Goal: Check status: Check status

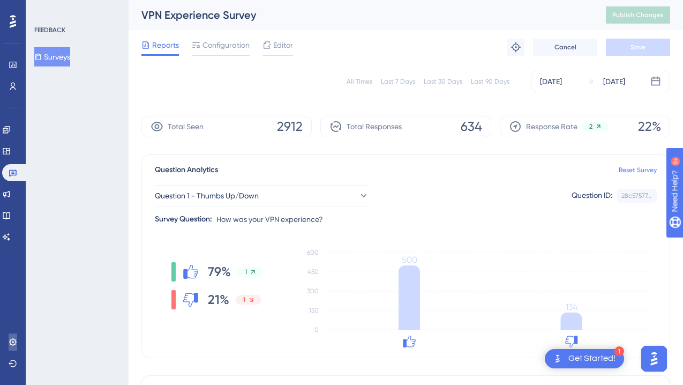
click at [17, 342] on link at bounding box center [13, 341] width 9 height 17
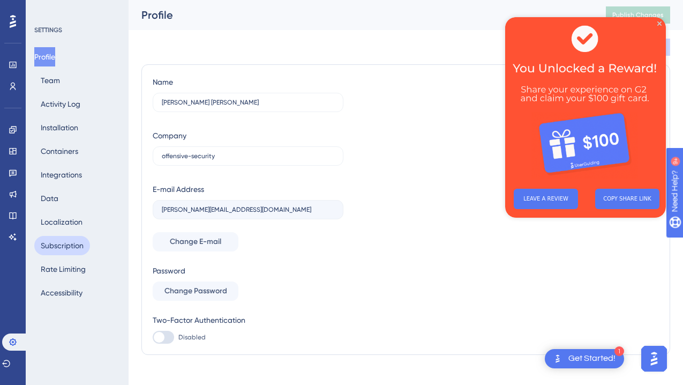
click at [64, 240] on button "Subscription" at bounding box center [62, 245] width 56 height 19
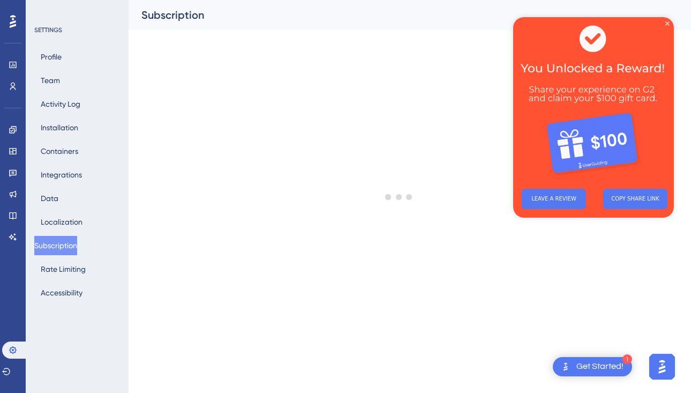
click at [674, 25] on img at bounding box center [594, 98] width 161 height 163
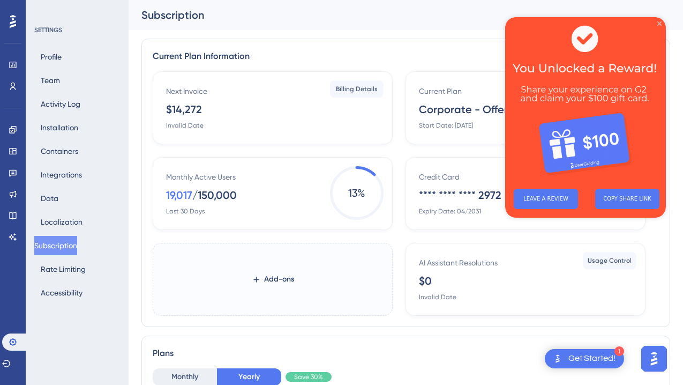
click at [658, 23] on icon "Close Preview" at bounding box center [660, 23] width 4 height 4
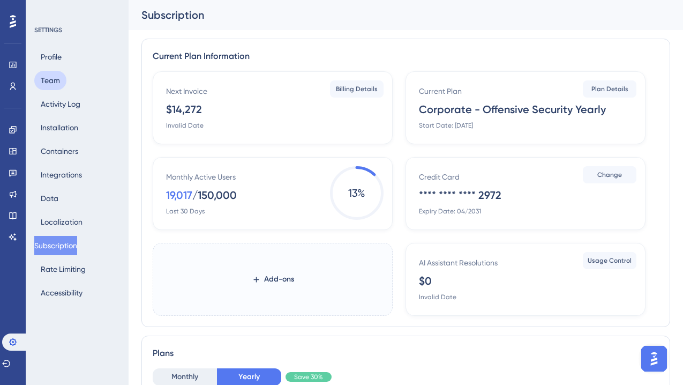
click at [48, 83] on button "Team" at bounding box center [50, 80] width 32 height 19
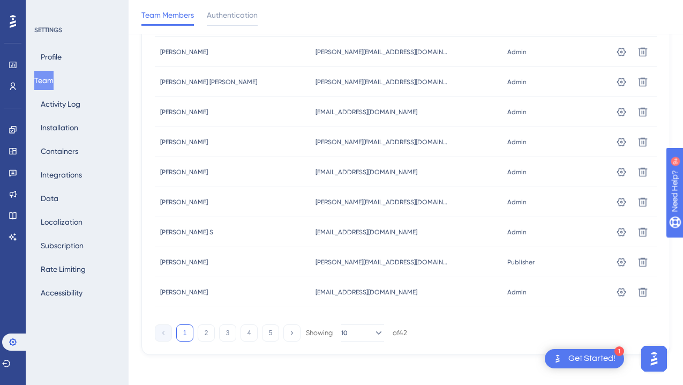
scroll to position [176, 0]
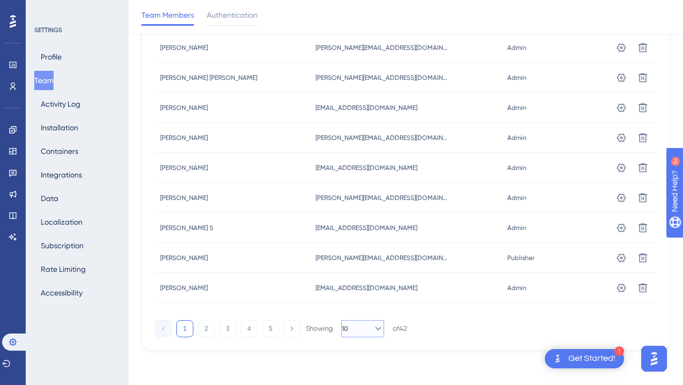
click at [375, 327] on icon at bounding box center [378, 328] width 11 height 11
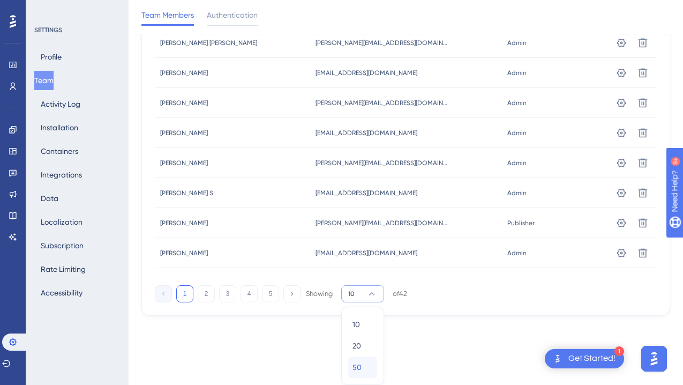
click at [361, 365] on span "50" at bounding box center [357, 367] width 9 height 13
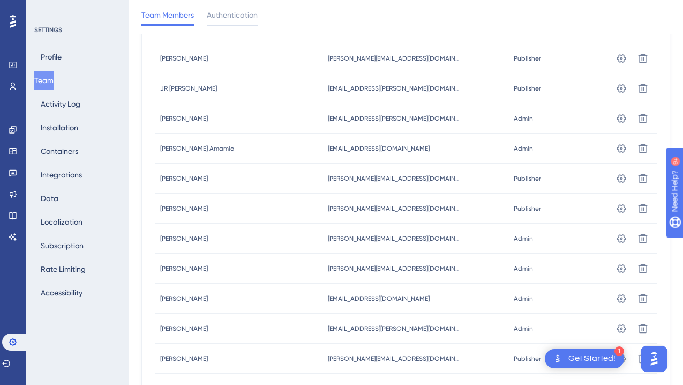
scroll to position [1115, 0]
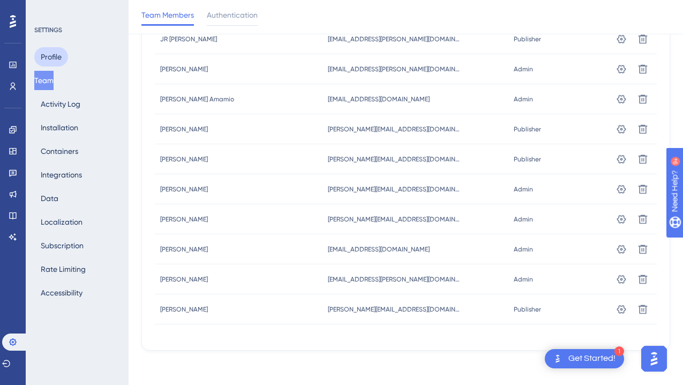
click at [45, 56] on button "Profile" at bounding box center [51, 56] width 34 height 19
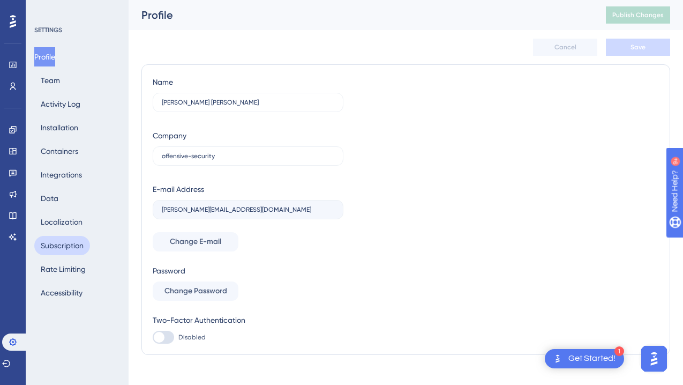
click at [64, 249] on button "Subscription" at bounding box center [62, 245] width 56 height 19
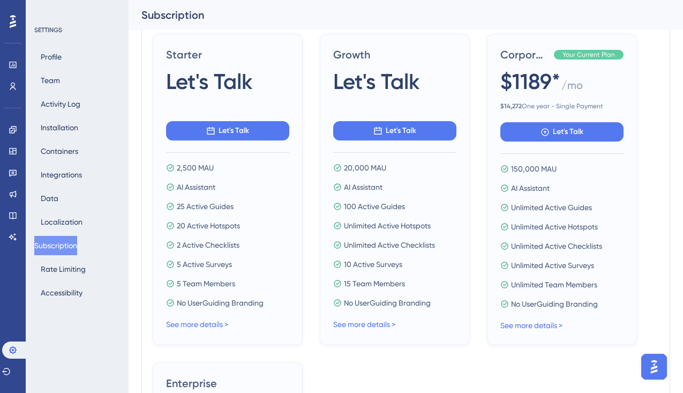
scroll to position [437, 0]
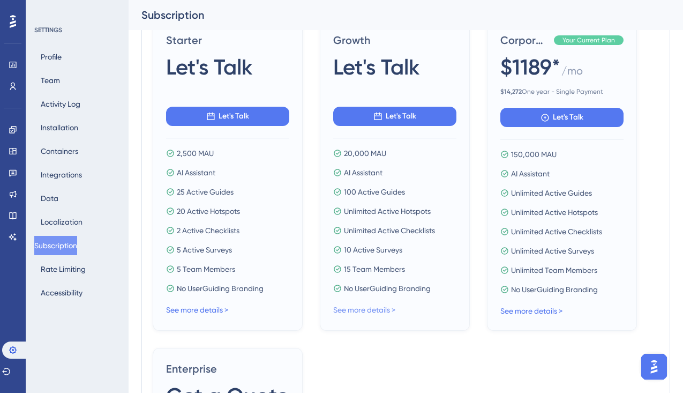
click at [387, 312] on link "See more details >" at bounding box center [364, 310] width 62 height 9
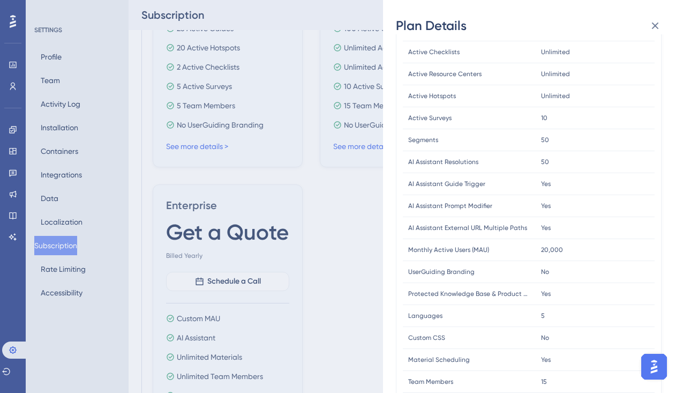
scroll to position [0, 0]
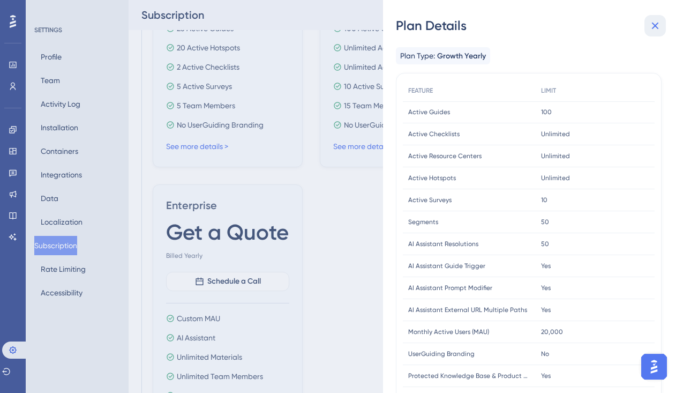
drag, startPoint x: 656, startPoint y: 23, endPoint x: 647, endPoint y: 29, distance: 10.4
click at [656, 24] on icon at bounding box center [655, 25] width 13 height 13
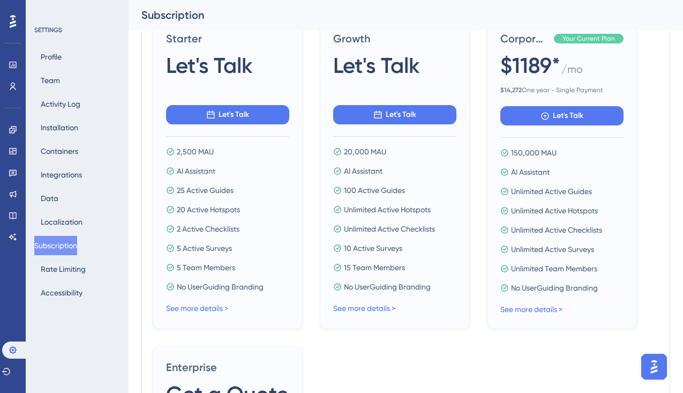
scroll to position [425, 0]
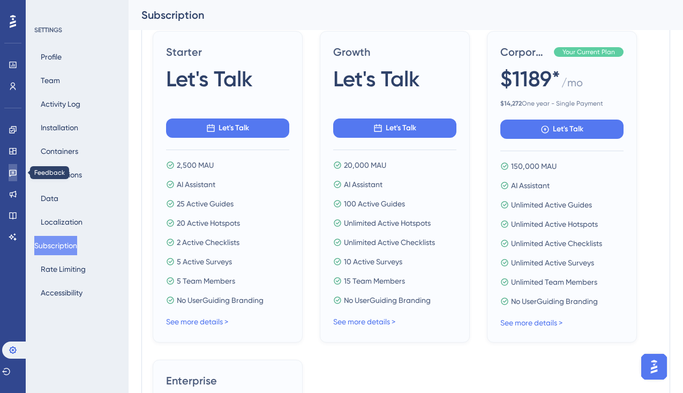
click at [12, 176] on icon at bounding box center [13, 172] width 9 height 9
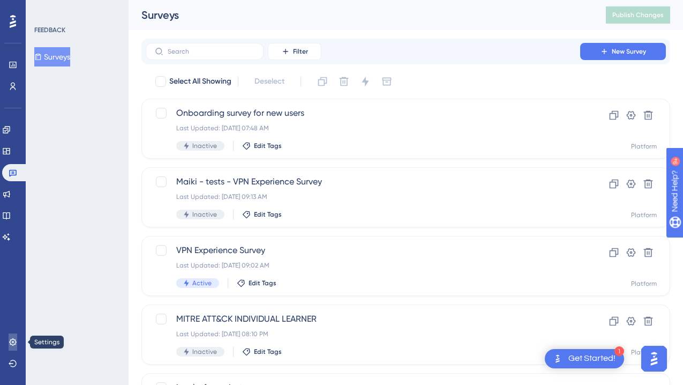
click at [12, 342] on icon at bounding box center [13, 342] width 9 height 9
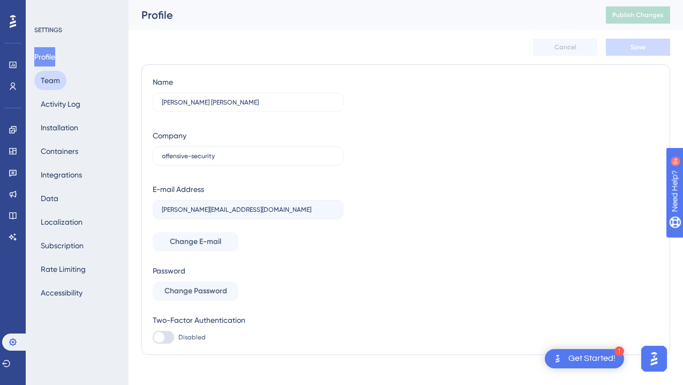
click at [54, 84] on button "Team" at bounding box center [50, 80] width 32 height 19
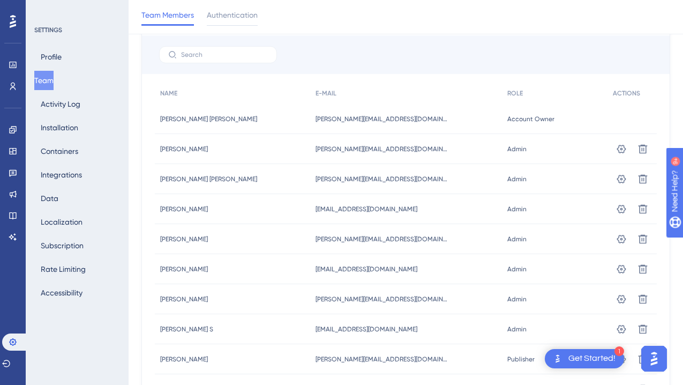
scroll to position [176, 0]
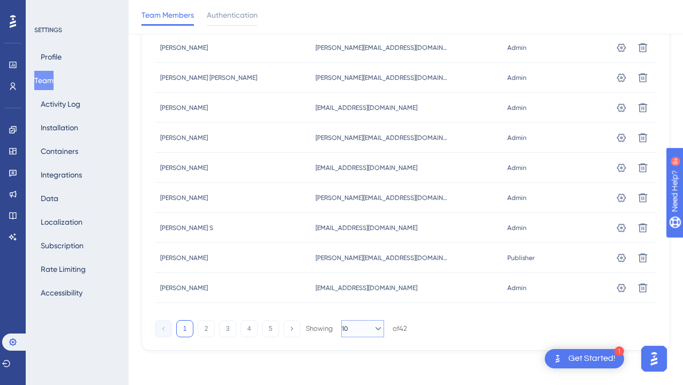
click at [363, 329] on button "10" at bounding box center [362, 328] width 43 height 17
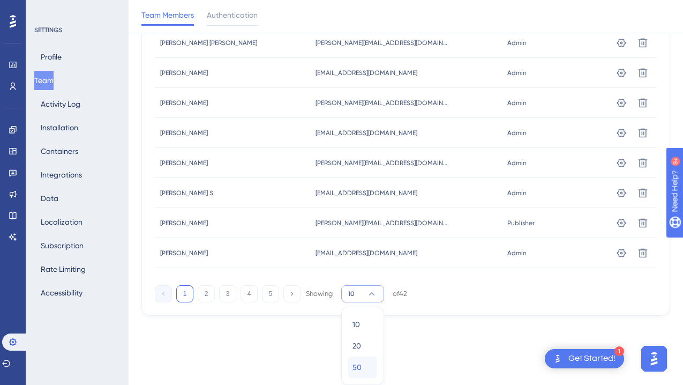
click at [362, 362] on div "50 50" at bounding box center [363, 366] width 20 height 21
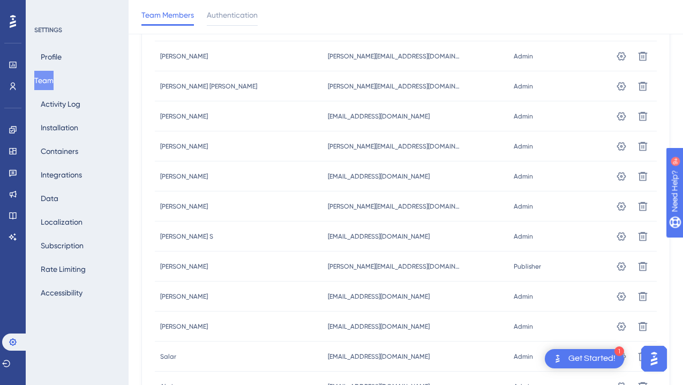
scroll to position [54, 0]
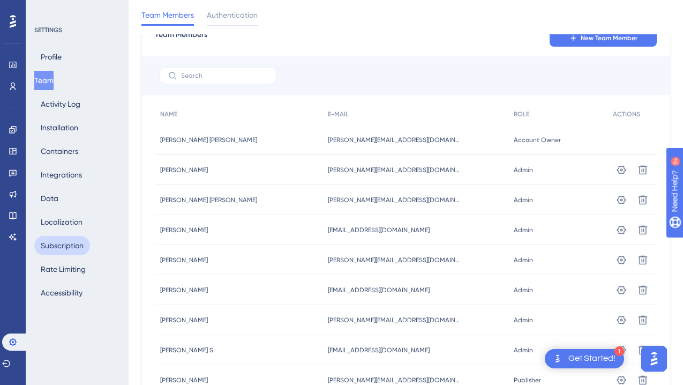
click at [60, 249] on button "Subscription" at bounding box center [62, 245] width 56 height 19
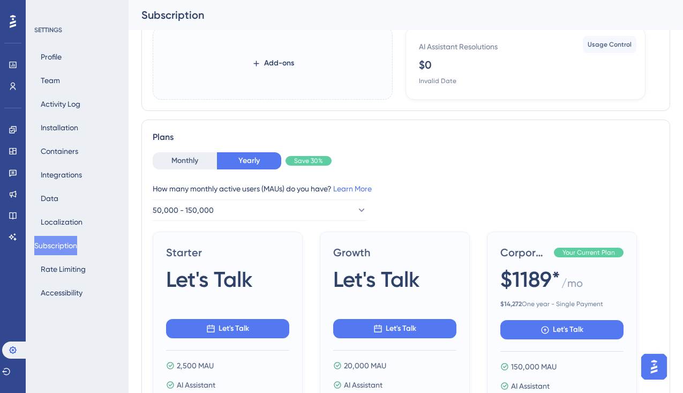
scroll to position [364, 0]
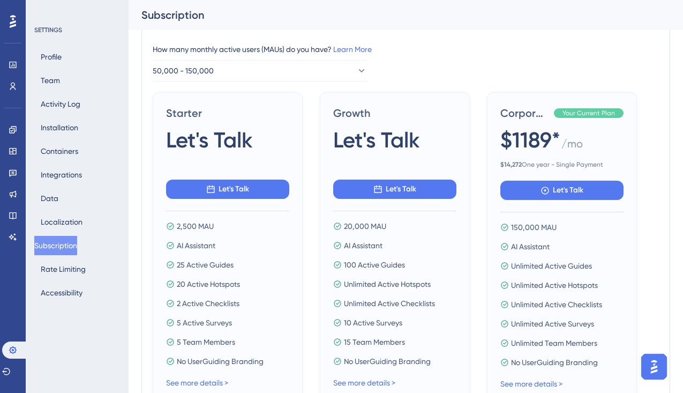
click at [361, 115] on span "Growth" at bounding box center [394, 113] width 123 height 15
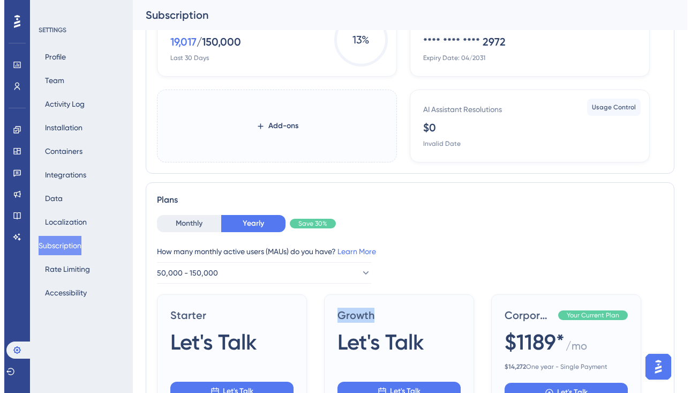
scroll to position [0, 0]
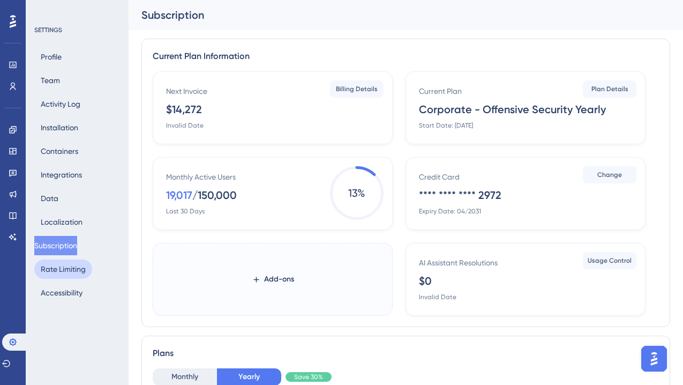
click at [71, 268] on button "Rate Limiting" at bounding box center [63, 268] width 58 height 19
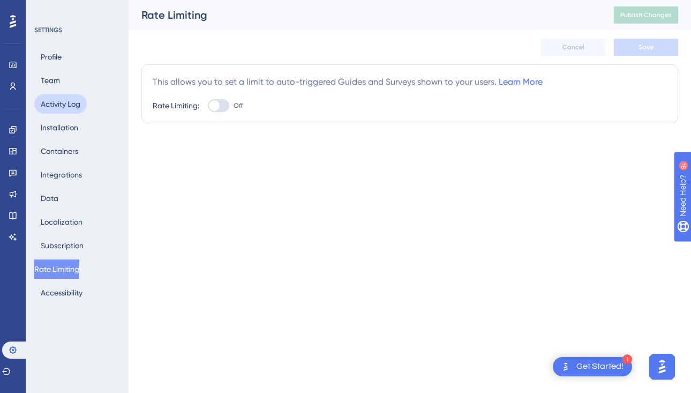
click at [55, 96] on button "Activity Log" at bounding box center [60, 103] width 53 height 19
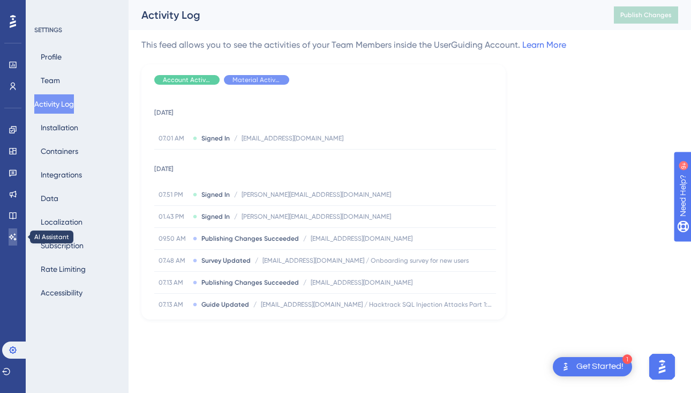
click at [14, 229] on link at bounding box center [13, 236] width 9 height 17
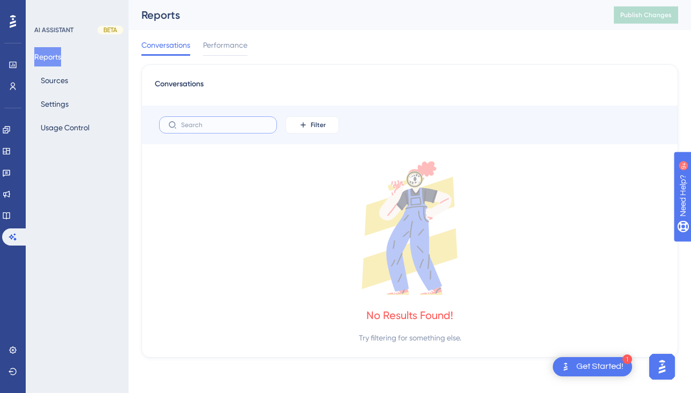
click at [225, 125] on input "text" at bounding box center [224, 125] width 87 height 8
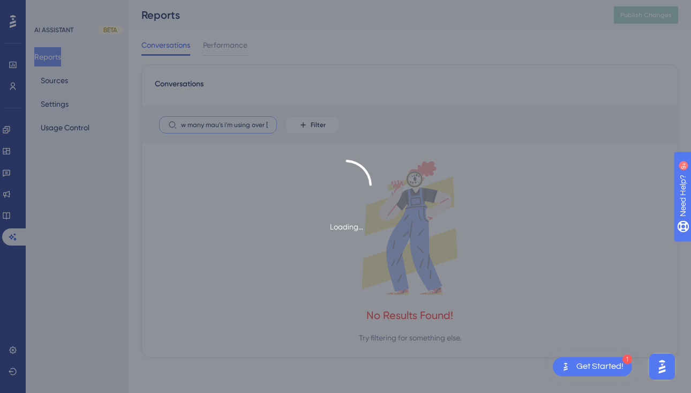
scroll to position [0, 55]
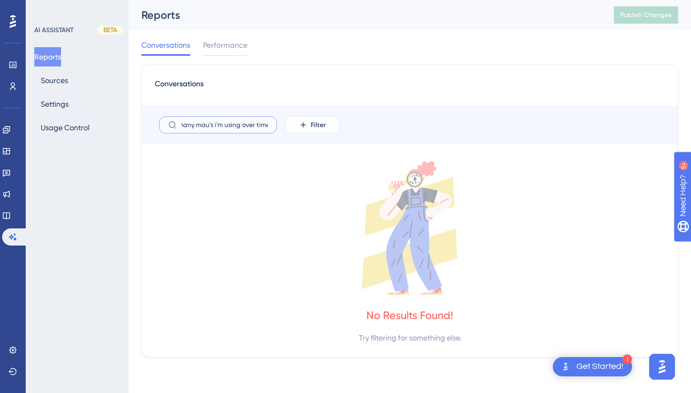
type input "how do I tell how many mau's i'm using over time"
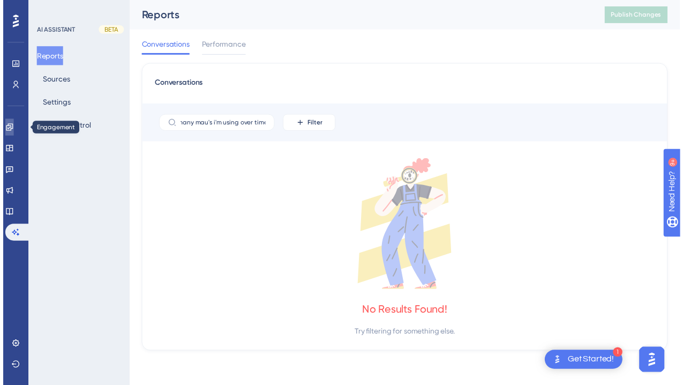
scroll to position [0, 0]
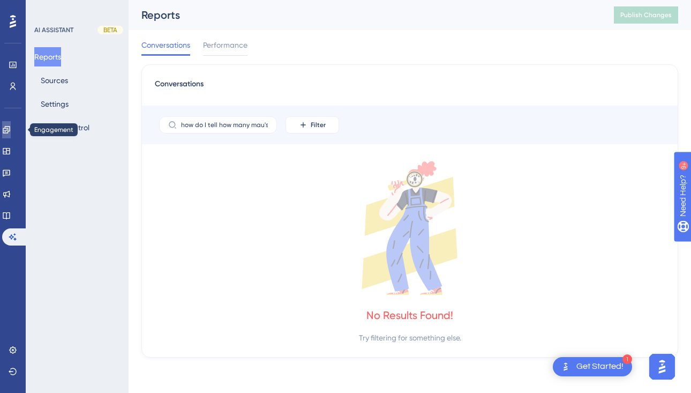
click at [8, 135] on link at bounding box center [6, 129] width 9 height 17
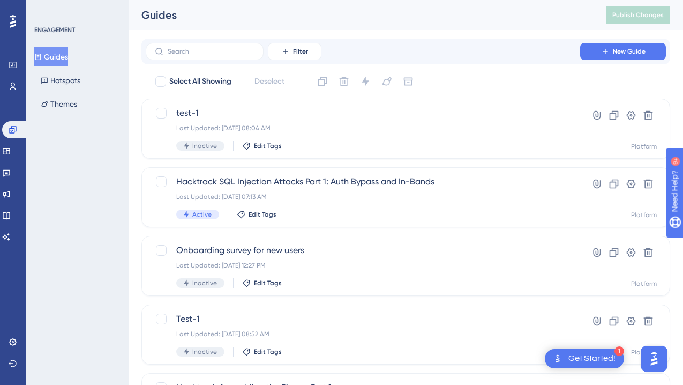
click at [18, 161] on div "Engagement Widgets Feedback Product Updates Knowledge Base AI Assistant" at bounding box center [12, 183] width 21 height 124
click at [11, 156] on link at bounding box center [6, 151] width 9 height 17
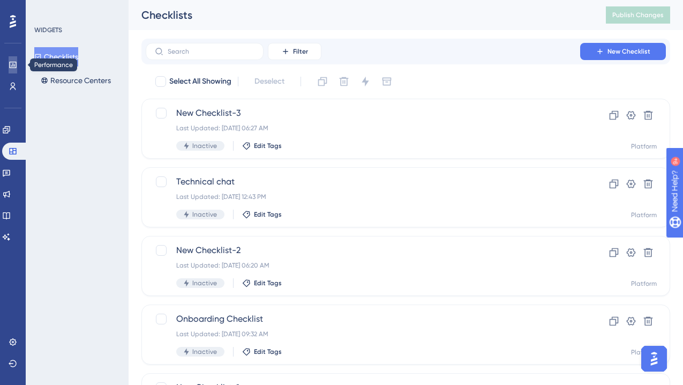
click at [9, 60] on link at bounding box center [13, 64] width 9 height 17
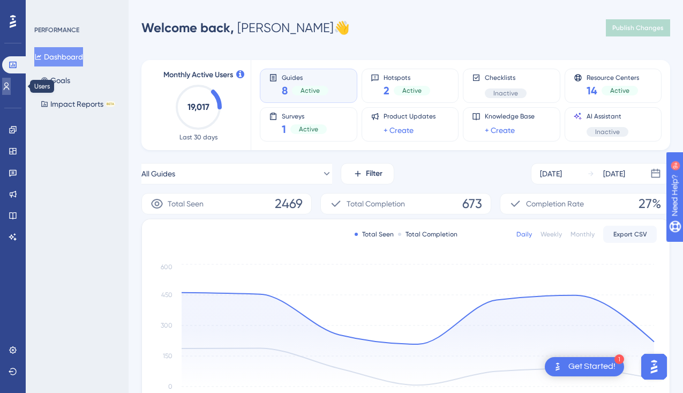
click at [8, 93] on link at bounding box center [6, 86] width 9 height 17
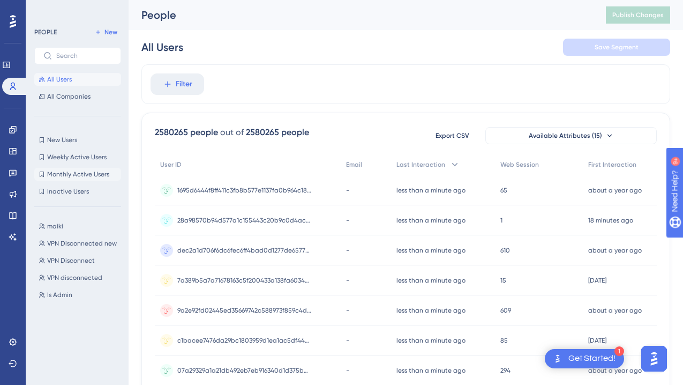
click at [75, 173] on span "Monthly Active Users" at bounding box center [78, 174] width 62 height 9
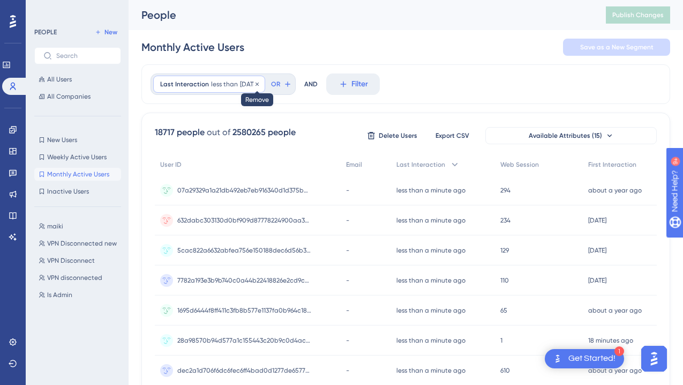
click at [261, 83] on icon at bounding box center [257, 84] width 6 height 6
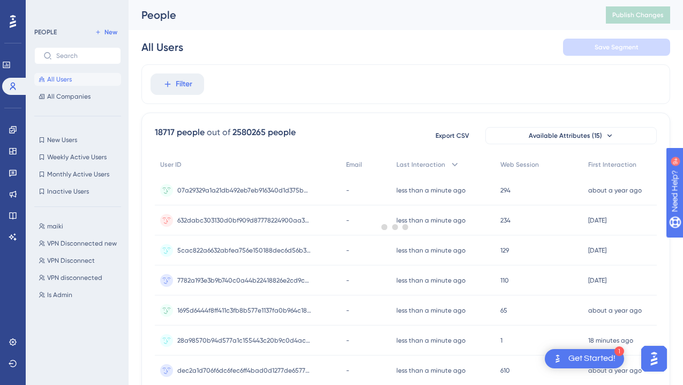
click at [183, 83] on div at bounding box center [395, 227] width 576 height 308
click at [163, 82] on icon at bounding box center [168, 84] width 10 height 10
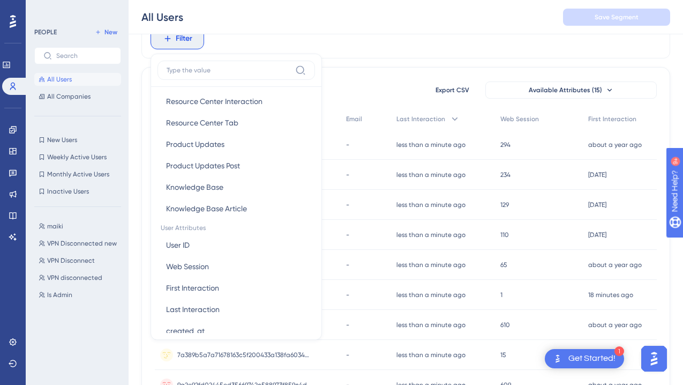
scroll to position [412, 0]
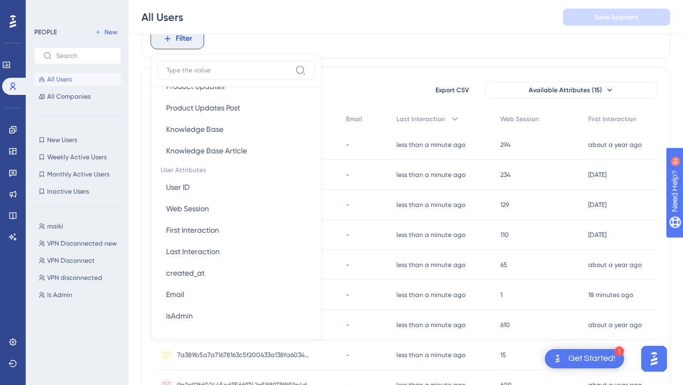
click at [204, 61] on label at bounding box center [237, 70] width 158 height 19
click at [204, 66] on input at bounding box center [229, 70] width 124 height 9
click at [223, 70] on input at bounding box center [229, 70] width 124 height 9
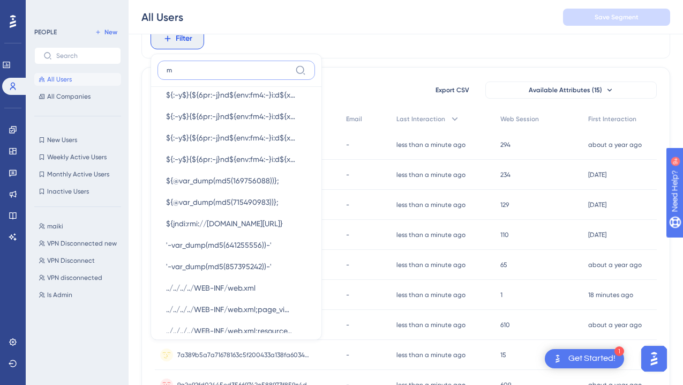
scroll to position [232, 0]
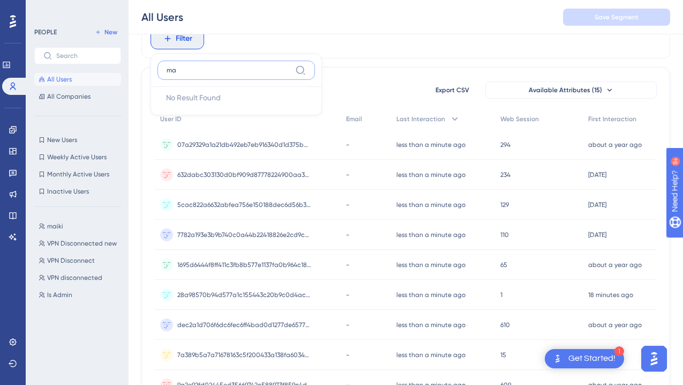
type input "m"
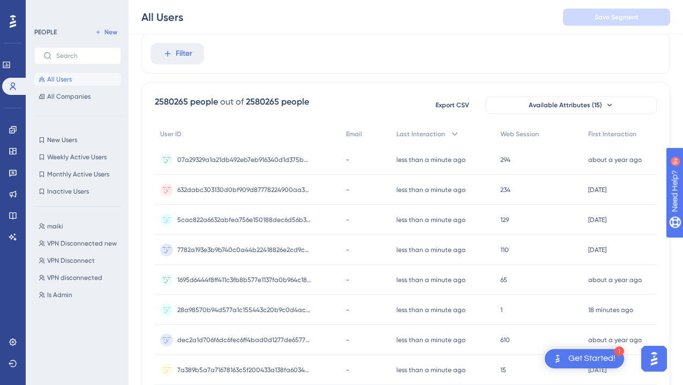
scroll to position [0, 0]
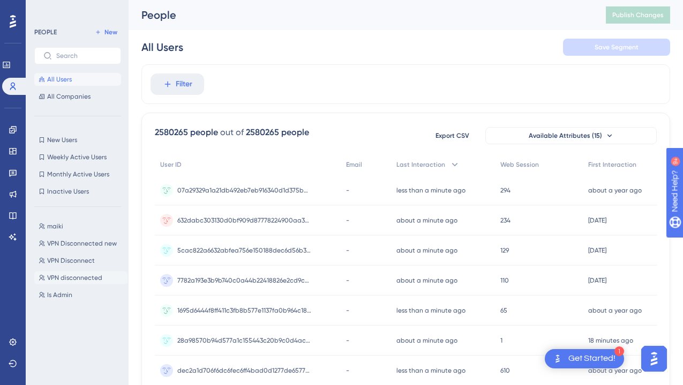
click at [71, 275] on span "VPN disconnected" at bounding box center [74, 277] width 55 height 9
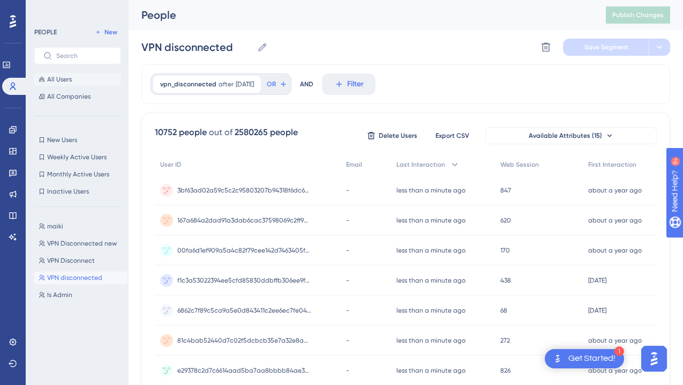
click at [62, 76] on span "All Users" at bounding box center [59, 79] width 25 height 9
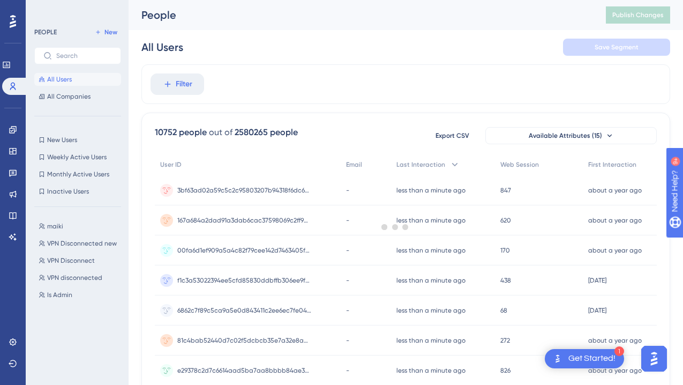
click at [191, 84] on div at bounding box center [395, 227] width 576 height 308
click at [176, 86] on span "Filter" at bounding box center [184, 84] width 17 height 13
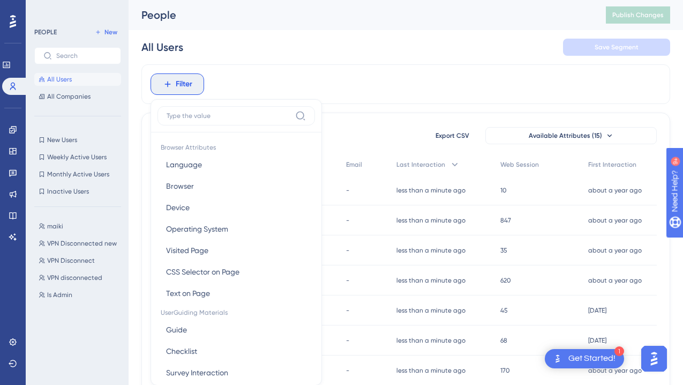
scroll to position [50, 0]
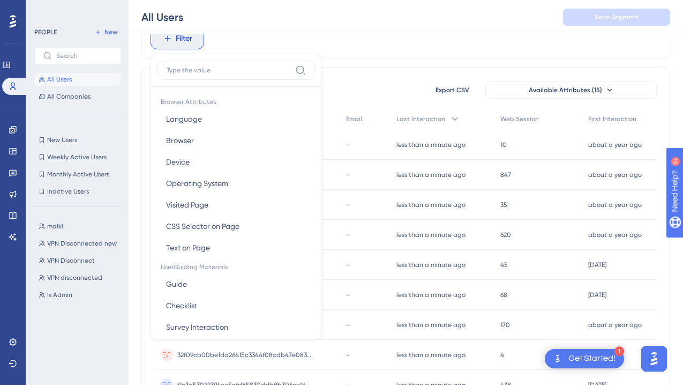
click at [204, 68] on input at bounding box center [229, 70] width 124 height 9
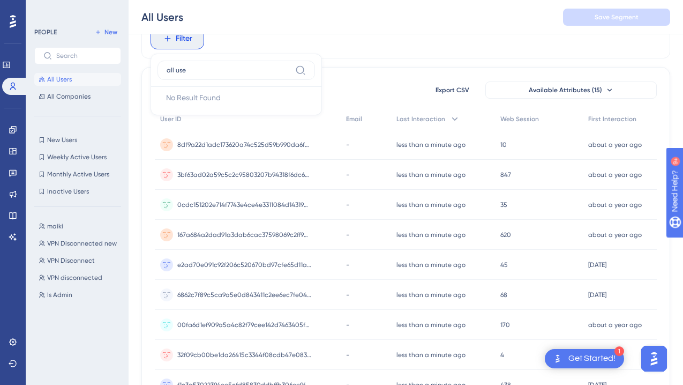
type input "all user"
type input "a"
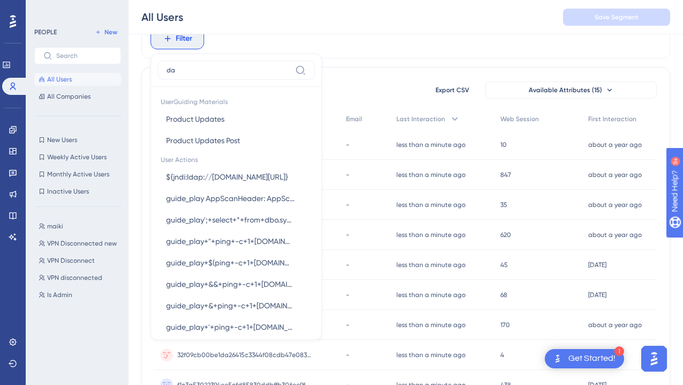
type input "d"
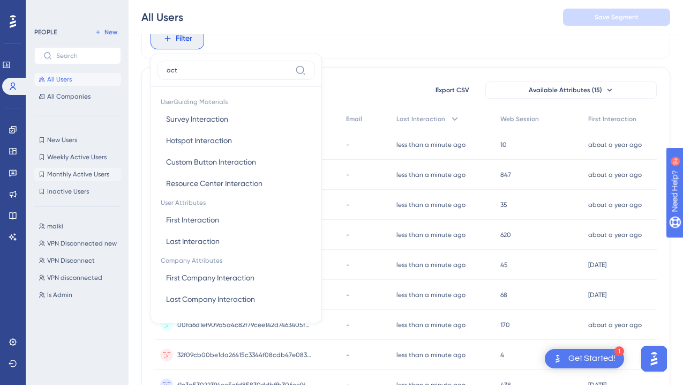
type input "act"
click at [72, 172] on span "Monthly Active Users" at bounding box center [78, 174] width 62 height 9
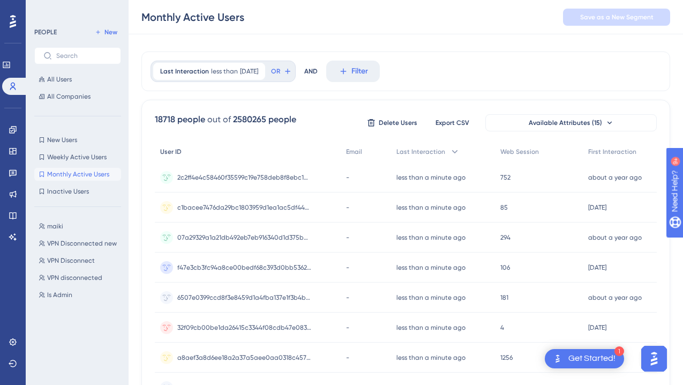
scroll to position [0, 0]
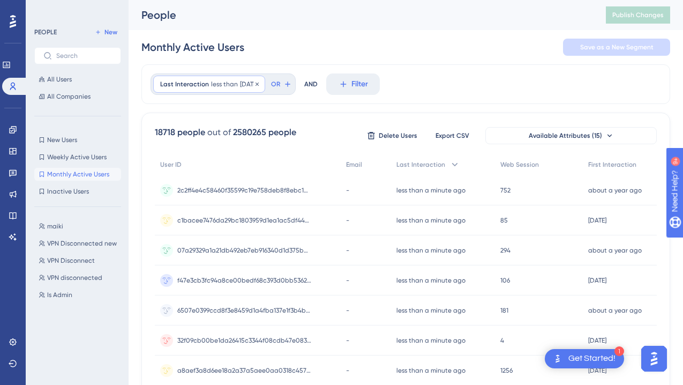
click at [230, 84] on span "less than" at bounding box center [224, 84] width 27 height 9
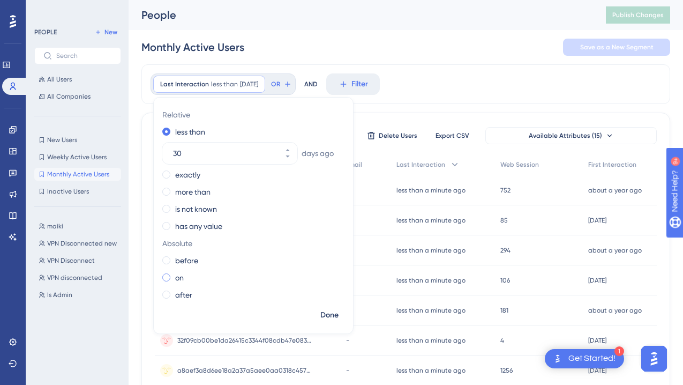
click at [165, 280] on span at bounding box center [166, 277] width 8 height 8
click at [174, 275] on input "radio" at bounding box center [174, 275] width 0 height 0
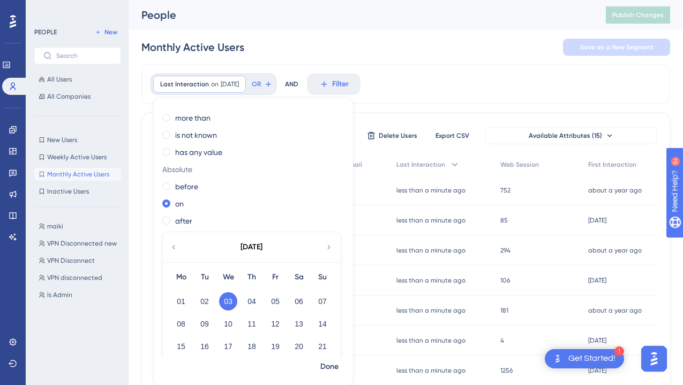
scroll to position [67, 0]
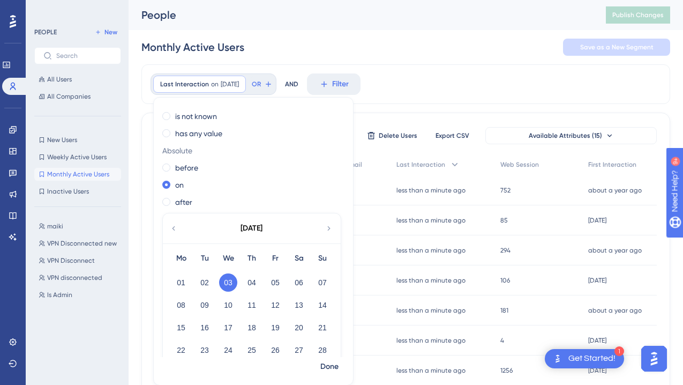
click at [175, 225] on icon at bounding box center [173, 229] width 9 height 10
click at [206, 277] on button "01" at bounding box center [205, 282] width 18 height 18
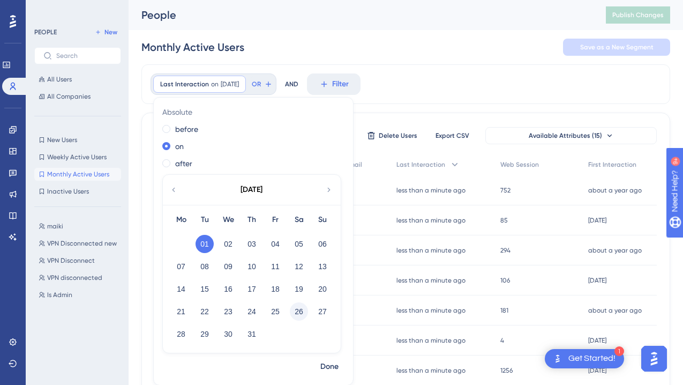
scroll to position [106, 0]
click at [330, 370] on span "Done" at bounding box center [330, 366] width 18 height 13
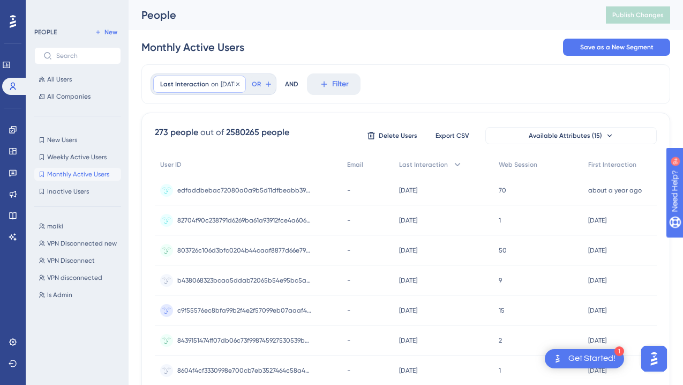
click at [226, 85] on span "[DATE]" at bounding box center [230, 84] width 18 height 9
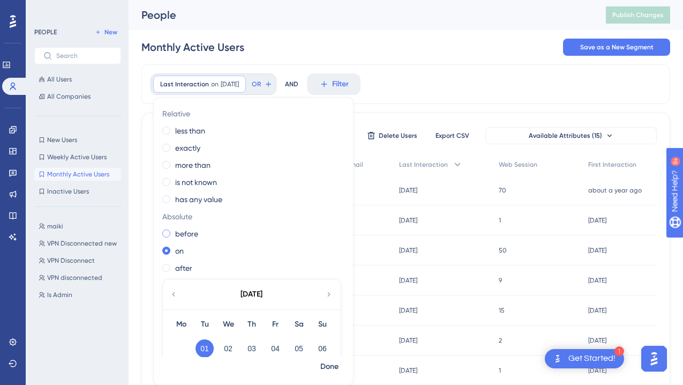
scroll to position [0, 0]
click at [166, 149] on span at bounding box center [166, 149] width 8 height 8
click at [174, 146] on input "radio" at bounding box center [174, 146] width 0 height 0
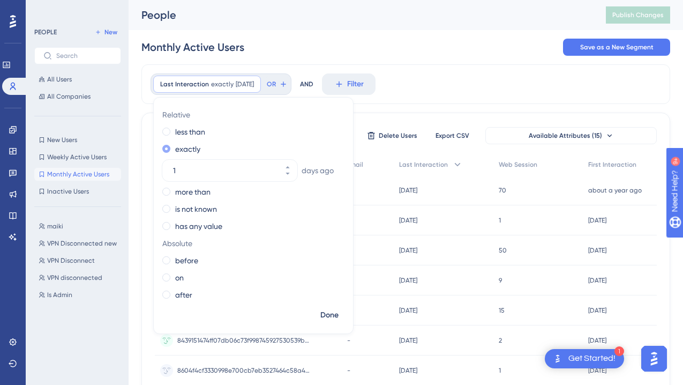
click at [166, 148] on span at bounding box center [166, 149] width 8 height 8
click at [174, 146] on input "radio" at bounding box center [174, 146] width 0 height 0
click at [353, 84] on button "Filter" at bounding box center [349, 83] width 54 height 21
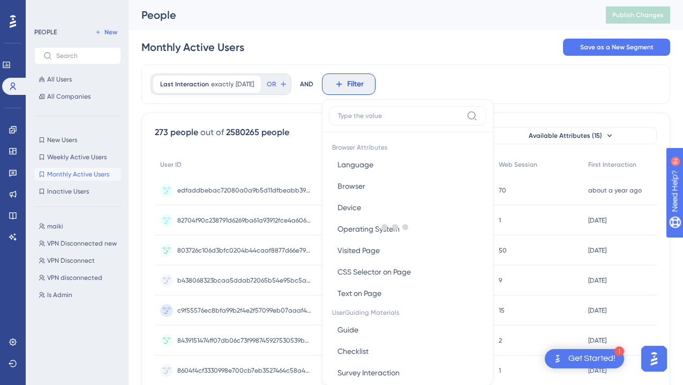
scroll to position [50, 0]
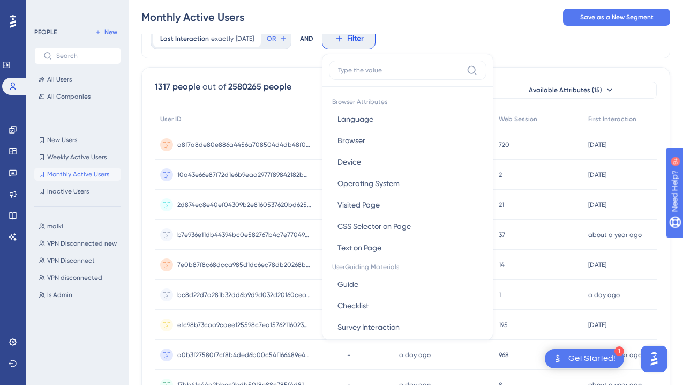
click at [364, 42] on span "Filter" at bounding box center [355, 38] width 17 height 13
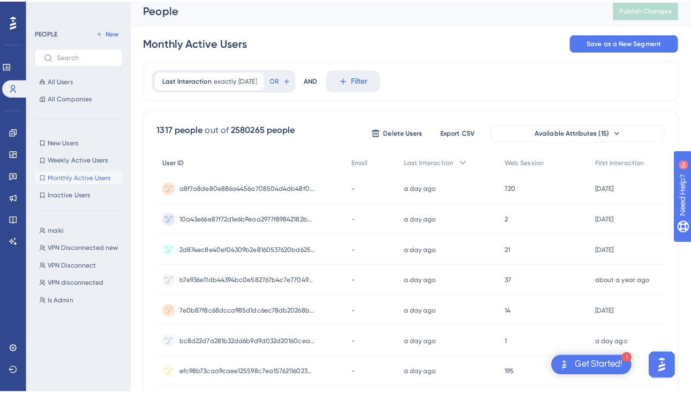
scroll to position [3, 0]
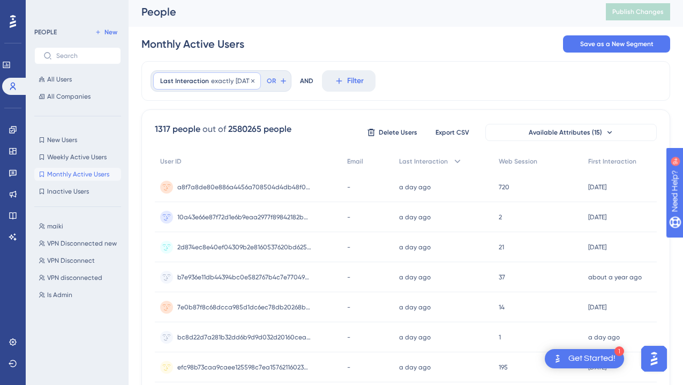
click at [245, 77] on span "[DATE]" at bounding box center [245, 81] width 18 height 9
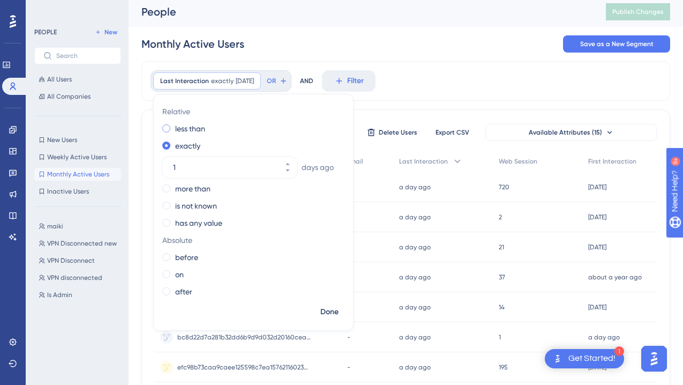
click at [168, 127] on span at bounding box center [166, 128] width 8 height 8
click at [174, 126] on input "radio" at bounding box center [174, 126] width 0 height 0
click at [195, 152] on input "1" at bounding box center [224, 150] width 103 height 13
click at [200, 151] on input "030" at bounding box center [224, 150] width 103 height 13
type input "090"
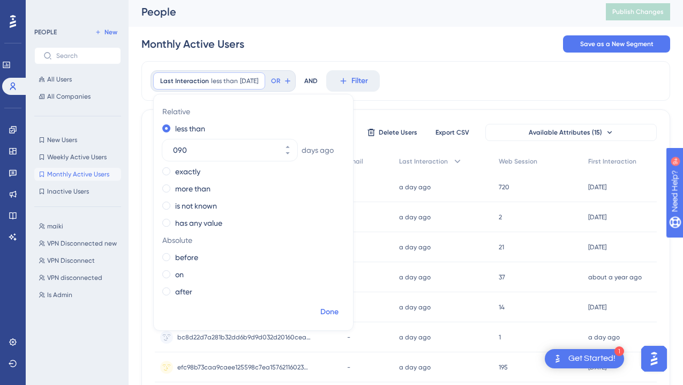
click at [317, 314] on button "Done" at bounding box center [330, 311] width 30 height 19
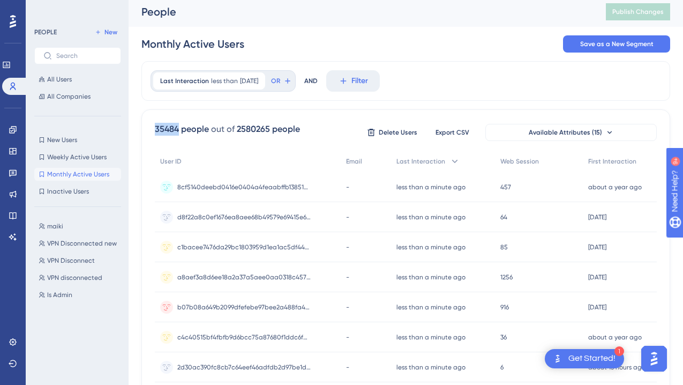
drag, startPoint x: 179, startPoint y: 129, endPoint x: 155, endPoint y: 131, distance: 23.7
click at [155, 131] on div "35484 people" at bounding box center [182, 129] width 54 height 13
copy div "35484"
click at [13, 177] on link at bounding box center [13, 172] width 9 height 17
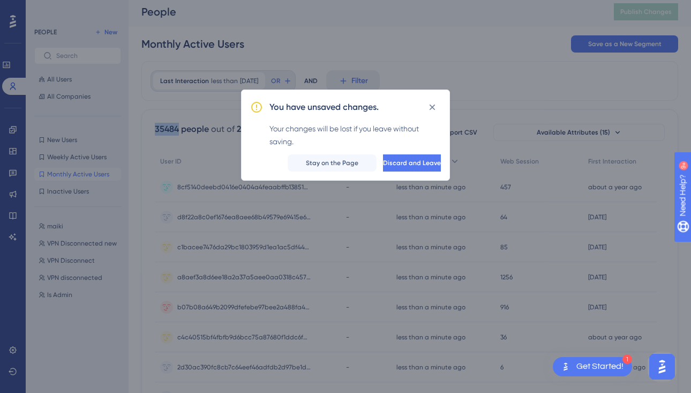
click at [434, 114] on button at bounding box center [432, 107] width 17 height 17
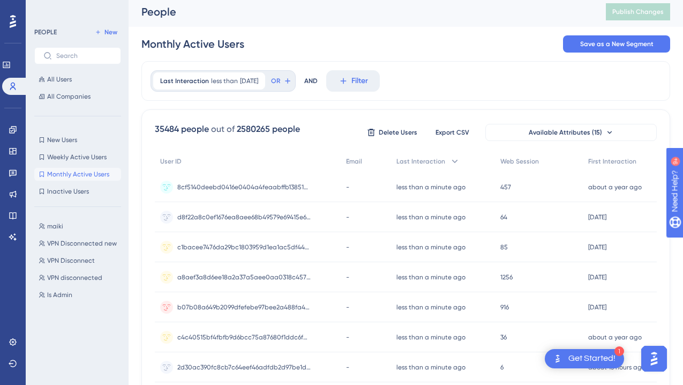
click at [13, 174] on icon at bounding box center [13, 172] width 9 height 9
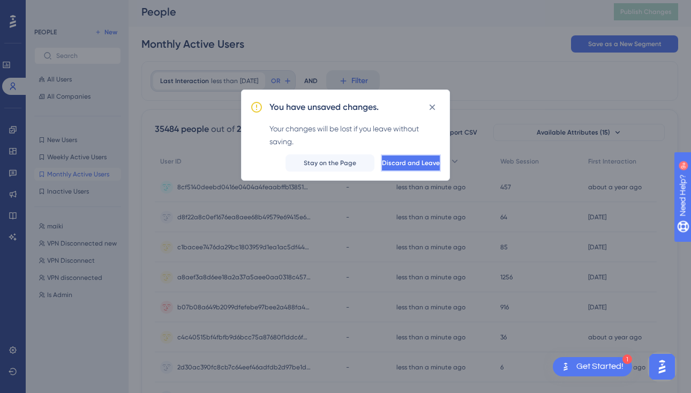
click at [395, 163] on span "Discard and Leave" at bounding box center [411, 163] width 58 height 9
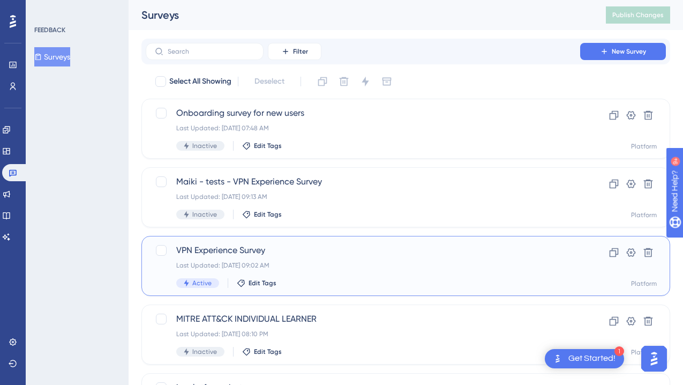
click at [227, 248] on span "VPN Experience Survey" at bounding box center [363, 250] width 374 height 13
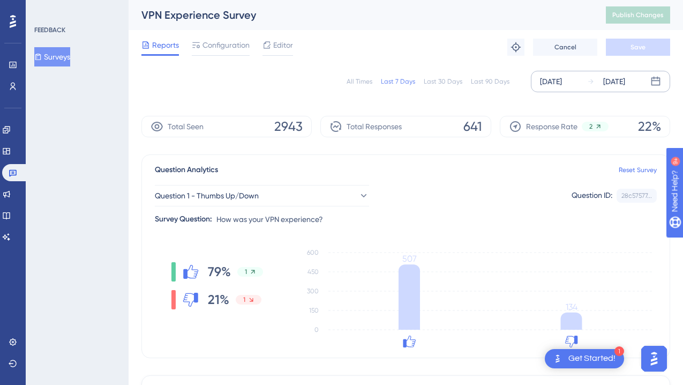
click at [562, 84] on div "[DATE]" at bounding box center [551, 81] width 22 height 13
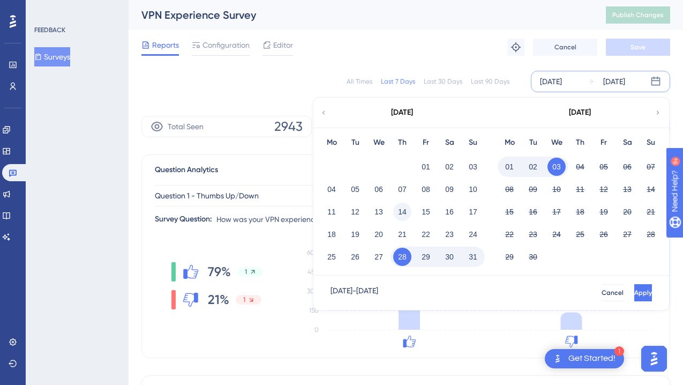
click at [402, 212] on button "14" at bounding box center [402, 212] width 18 height 18
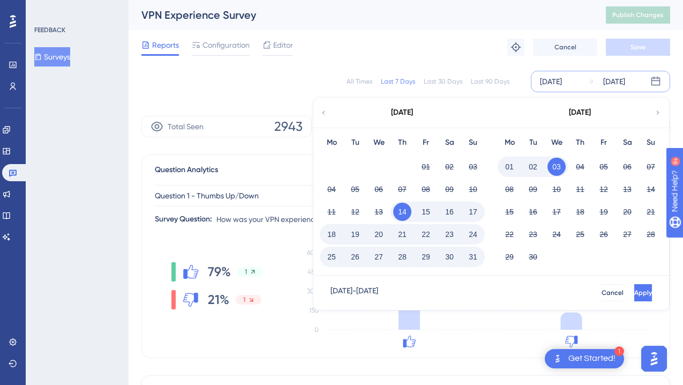
click at [402, 231] on button "21" at bounding box center [402, 234] width 18 height 18
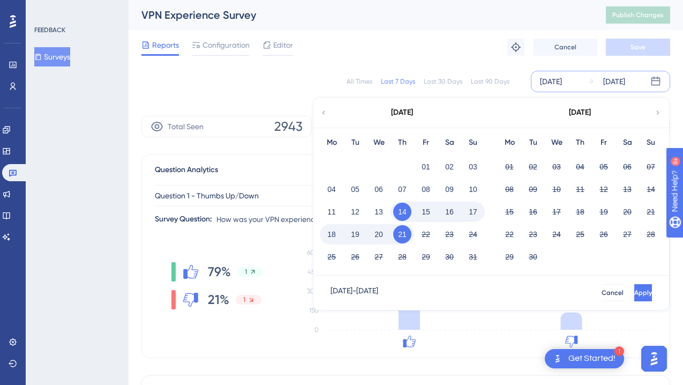
click at [382, 235] on button "20" at bounding box center [379, 234] width 18 height 18
drag, startPoint x: 412, startPoint y: 203, endPoint x: 407, endPoint y: 208, distance: 6.8
click at [411, 204] on div "14" at bounding box center [403, 212] width 24 height 20
click at [384, 226] on button "20" at bounding box center [379, 234] width 18 height 18
click at [404, 209] on button "14" at bounding box center [402, 212] width 18 height 18
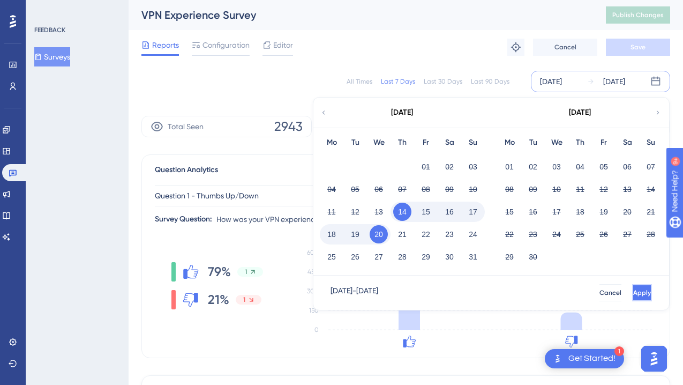
click at [633, 291] on button "Apply" at bounding box center [643, 292] width 20 height 17
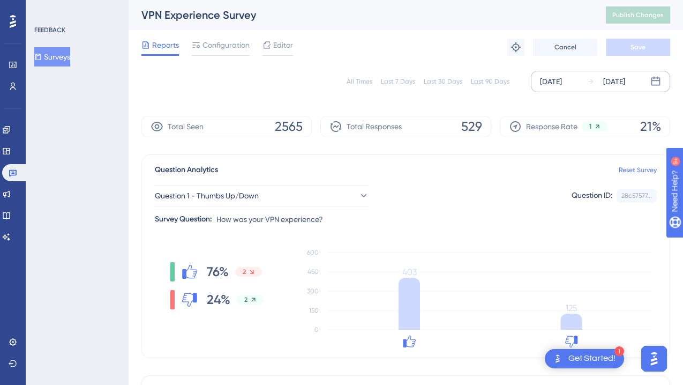
click at [590, 80] on icon at bounding box center [592, 82] width 8 height 8
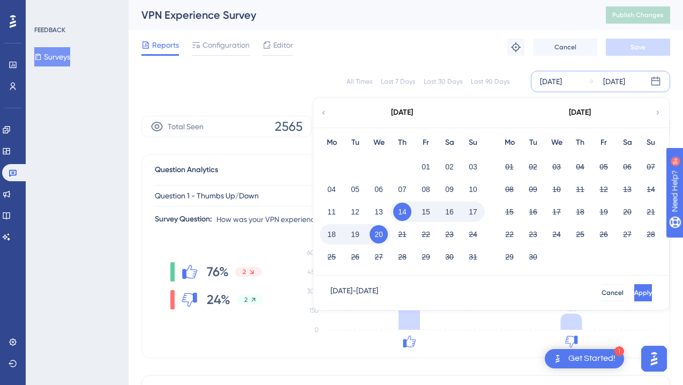
click at [389, 237] on div "20" at bounding box center [379, 234] width 24 height 20
drag, startPoint x: 375, startPoint y: 237, endPoint x: 381, endPoint y: 237, distance: 5.4
click at [376, 237] on button "20" at bounding box center [379, 234] width 18 height 18
click at [395, 235] on button "21" at bounding box center [402, 234] width 18 height 18
click at [403, 233] on button "21" at bounding box center [402, 234] width 18 height 18
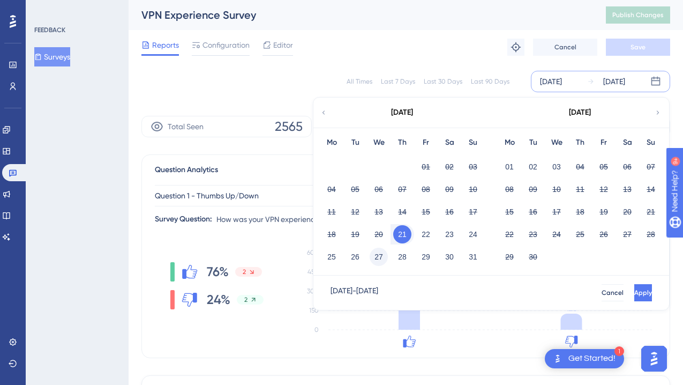
click at [377, 257] on button "27" at bounding box center [379, 257] width 18 height 18
click at [634, 290] on span "Apply" at bounding box center [643, 292] width 18 height 9
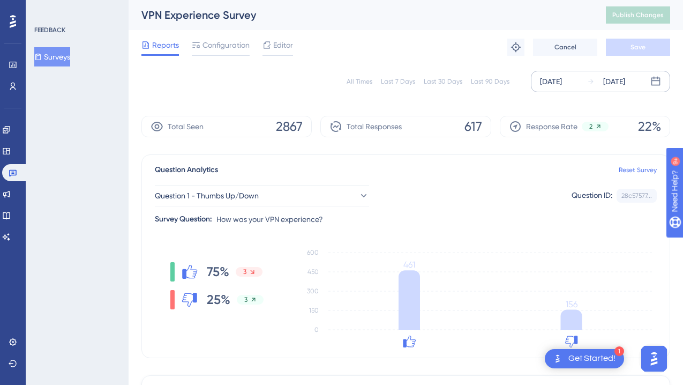
click at [603, 84] on div "[DATE]" at bounding box center [607, 81] width 38 height 13
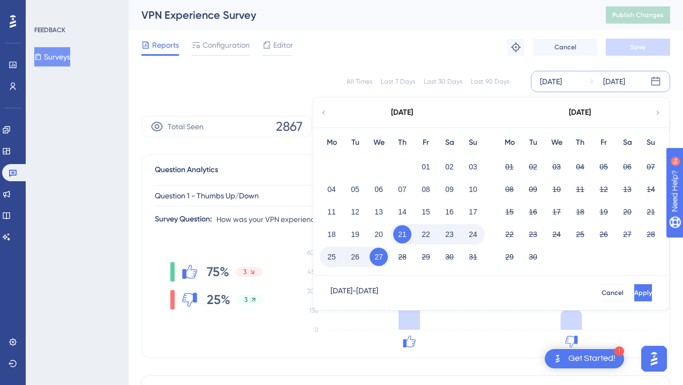
click at [386, 254] on button "27" at bounding box center [379, 257] width 18 height 18
click at [395, 254] on button "28" at bounding box center [402, 257] width 18 height 18
click at [406, 254] on button "28" at bounding box center [402, 257] width 18 height 18
click at [556, 167] on button "03" at bounding box center [557, 167] width 18 height 18
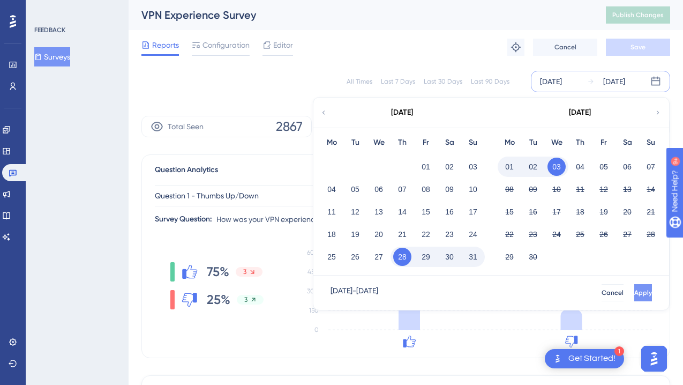
click at [635, 291] on span "Apply" at bounding box center [644, 292] width 18 height 9
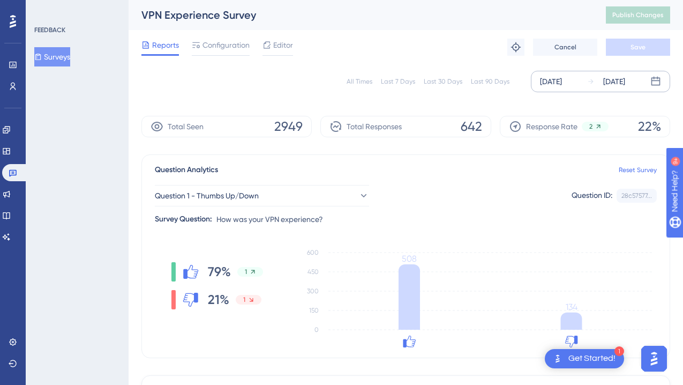
click at [584, 83] on div "[DATE] [DATE]" at bounding box center [600, 81] width 139 height 21
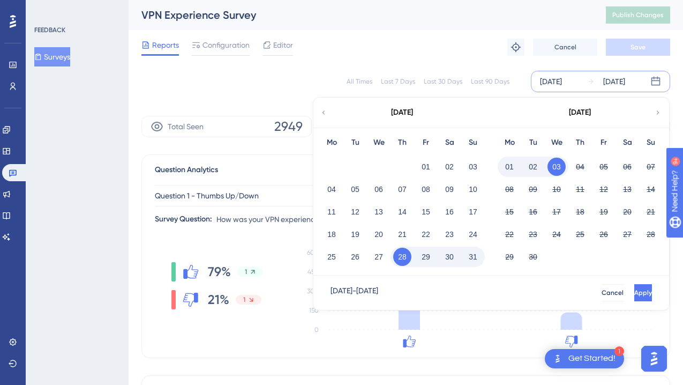
drag, startPoint x: 405, startPoint y: 237, endPoint x: 390, endPoint y: 246, distance: 17.1
click at [405, 237] on button "21" at bounding box center [402, 234] width 18 height 18
click at [370, 264] on div "27" at bounding box center [379, 257] width 24 height 20
click at [373, 257] on button "27" at bounding box center [379, 257] width 18 height 18
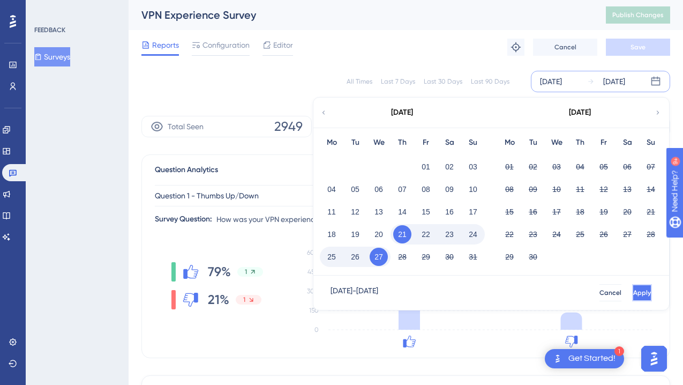
click at [633, 295] on button "Apply" at bounding box center [643, 292] width 20 height 17
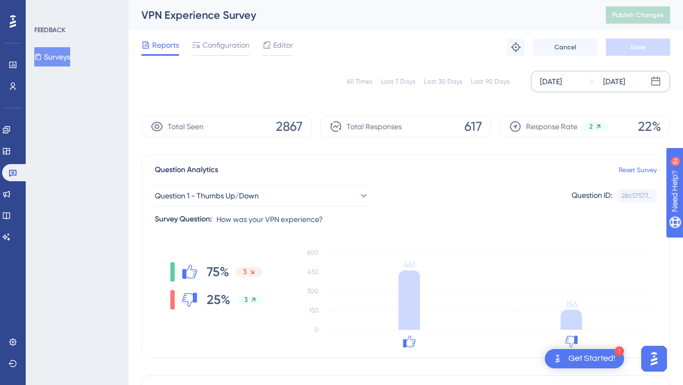
click at [612, 83] on div "[DATE]" at bounding box center [615, 81] width 22 height 13
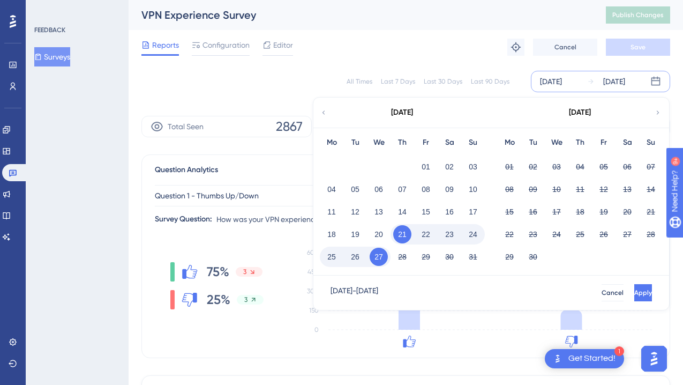
drag, startPoint x: 378, startPoint y: 258, endPoint x: 394, endPoint y: 256, distance: 15.8
click at [378, 258] on button "27" at bounding box center [379, 257] width 18 height 18
click at [413, 257] on div "28" at bounding box center [403, 257] width 24 height 20
click at [403, 259] on button "28" at bounding box center [402, 257] width 18 height 18
click at [405, 257] on button "28" at bounding box center [402, 257] width 18 height 18
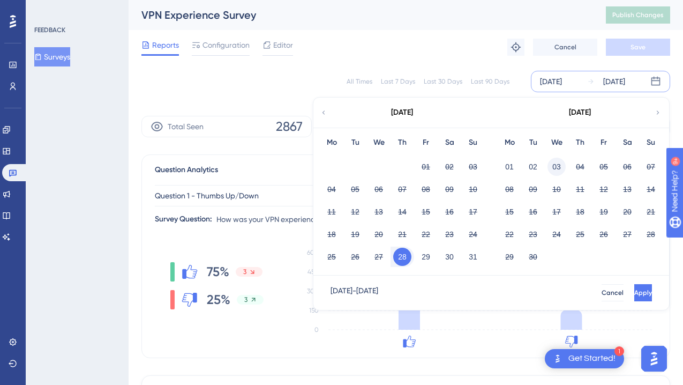
click at [549, 164] on button "03" at bounding box center [557, 167] width 18 height 18
click at [635, 297] on button "Apply" at bounding box center [643, 292] width 20 height 17
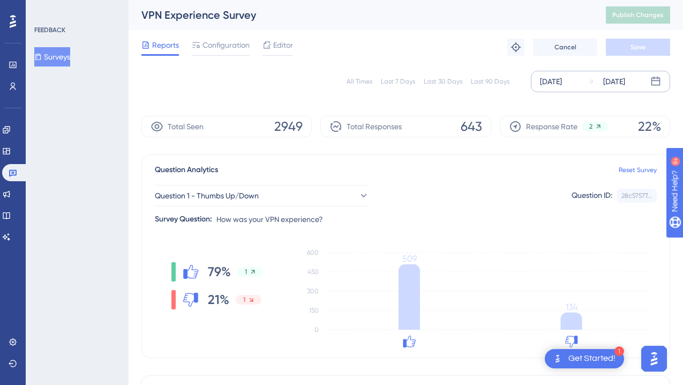
click at [597, 85] on div "[DATE]" at bounding box center [607, 81] width 38 height 13
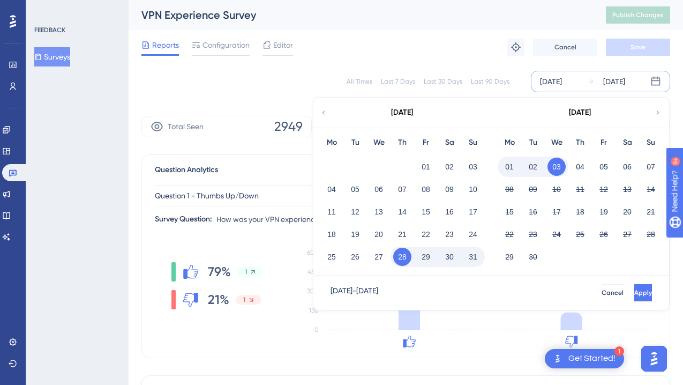
click at [513, 170] on button "01" at bounding box center [510, 167] width 18 height 18
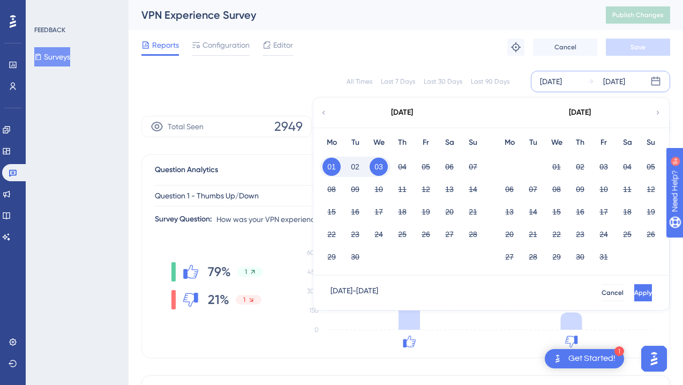
click at [331, 169] on button "01" at bounding box center [332, 167] width 18 height 18
click at [628, 282] on div "[DATE] - [DATE] Cancel Apply" at bounding box center [492, 293] width 356 height 34
click at [634, 291] on span "Apply" at bounding box center [643, 292] width 18 height 9
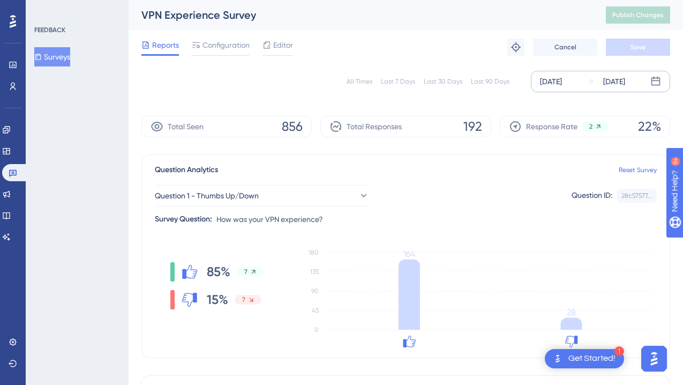
click at [608, 124] on div "Response Rate 2" at bounding box center [559, 126] width 100 height 13
click at [611, 83] on div "[DATE]" at bounding box center [615, 81] width 22 height 13
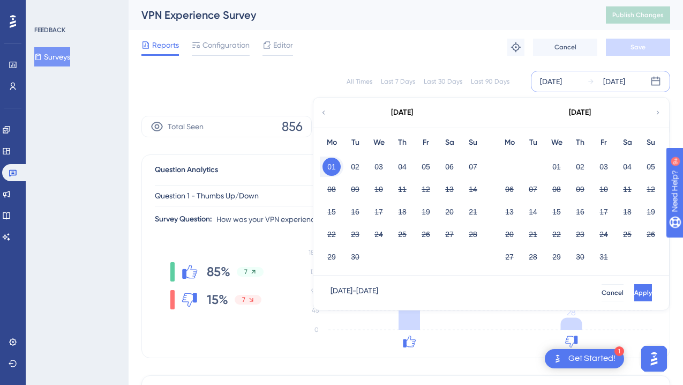
drag, startPoint x: 328, startPoint y: 166, endPoint x: 336, endPoint y: 166, distance: 8.1
click at [328, 166] on button "01" at bounding box center [332, 167] width 18 height 18
click at [351, 168] on button "02" at bounding box center [355, 167] width 18 height 18
click at [635, 293] on span "Apply" at bounding box center [644, 292] width 18 height 9
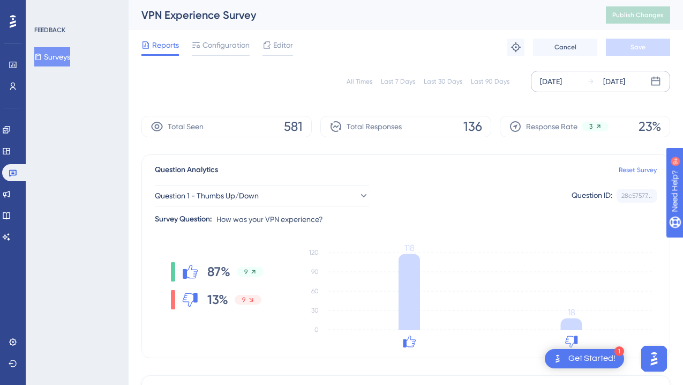
click at [588, 85] on icon at bounding box center [592, 82] width 8 height 8
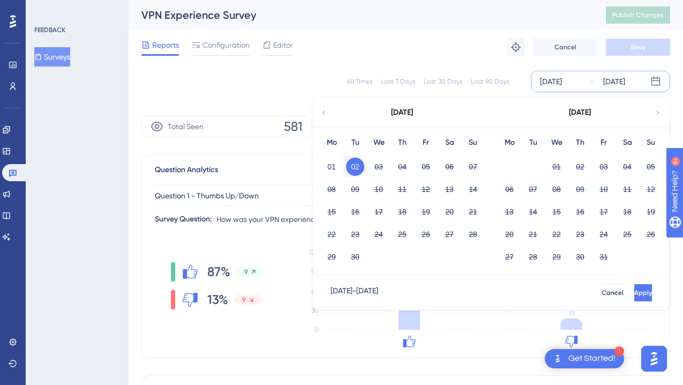
click at [358, 167] on button "02" at bounding box center [355, 167] width 18 height 18
click at [380, 165] on button "03" at bounding box center [379, 167] width 18 height 18
click at [634, 292] on span "Apply" at bounding box center [643, 292] width 18 height 9
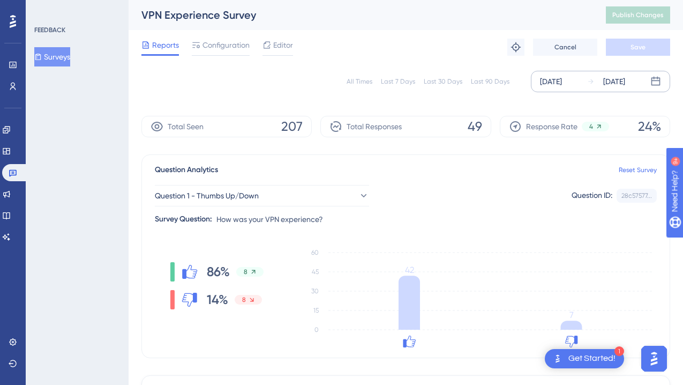
click at [597, 82] on div "[DATE]" at bounding box center [607, 81] width 38 height 13
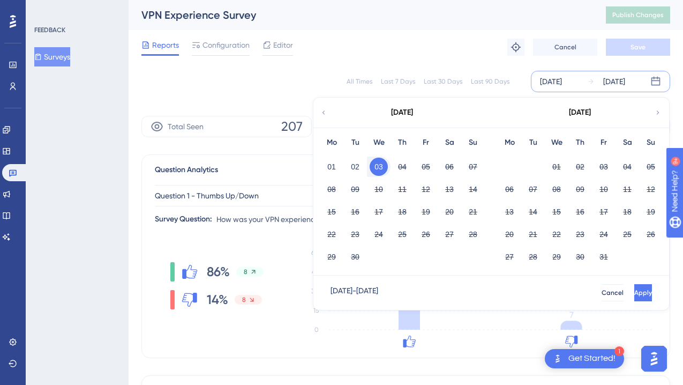
click at [311, 75] on div "All Times Last 7 Days Last 30 Days Last 90 Days [DATE] [DATE] [DATE] Mo Tu We T…" at bounding box center [406, 81] width 529 height 21
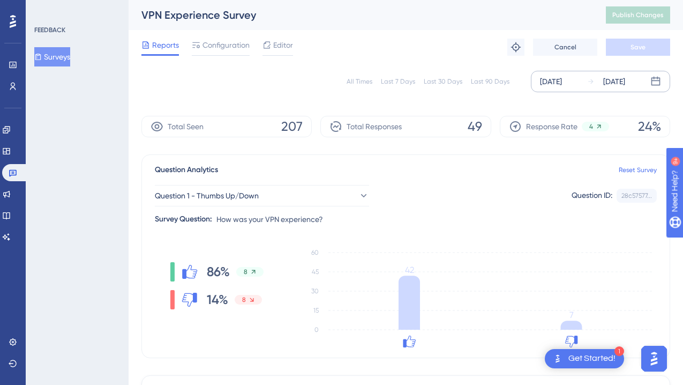
click at [606, 87] on div "[DATE]" at bounding box center [615, 81] width 22 height 13
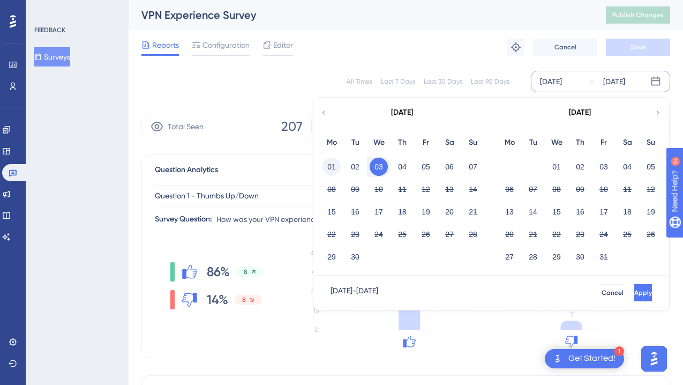
click at [333, 164] on button "01" at bounding box center [332, 167] width 18 height 18
click at [633, 287] on button "Apply" at bounding box center [643, 292] width 20 height 17
